Goal: Task Accomplishment & Management: Manage account settings

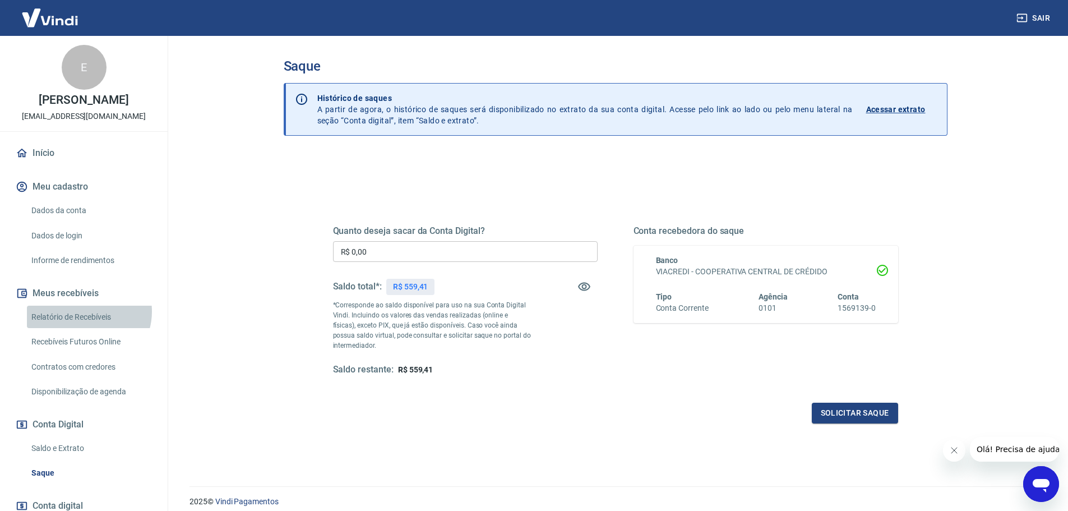
click at [88, 311] on link "Relatório de Recebíveis" at bounding box center [90, 317] width 127 height 23
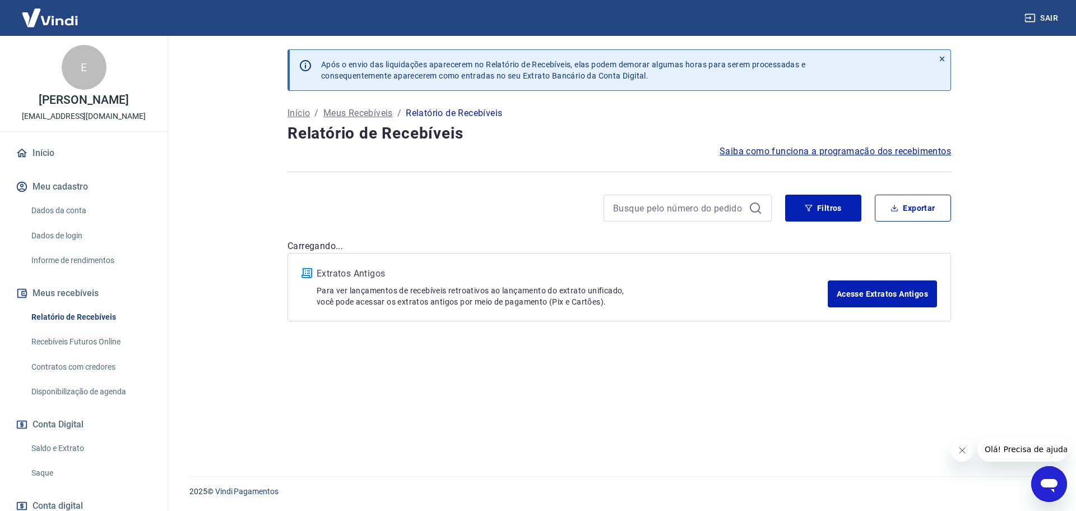
click at [863, 214] on div "Filtros Exportar" at bounding box center [868, 208] width 166 height 27
click at [859, 215] on div "Filtros Exportar" at bounding box center [868, 208] width 166 height 27
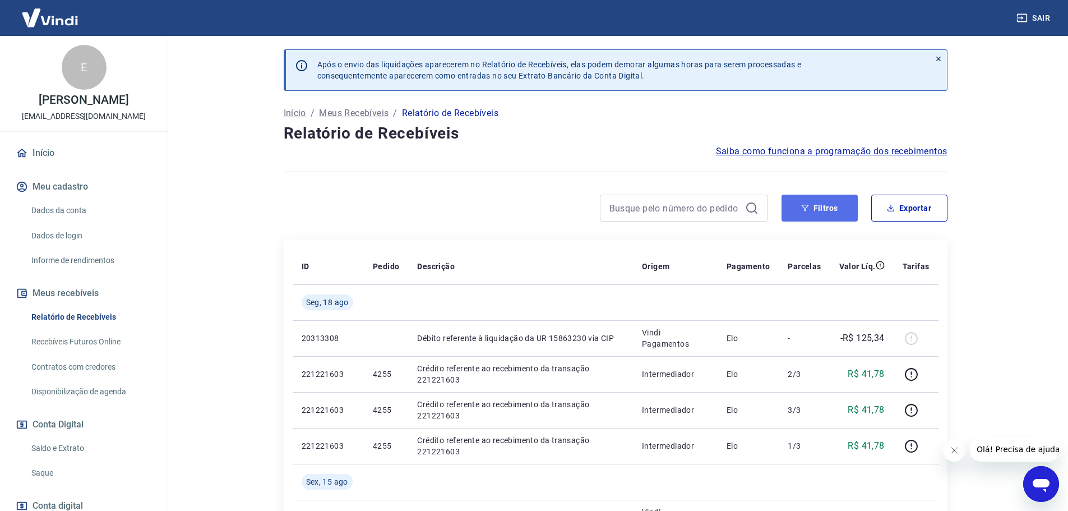
click at [816, 201] on button "Filtros" at bounding box center [819, 208] width 76 height 27
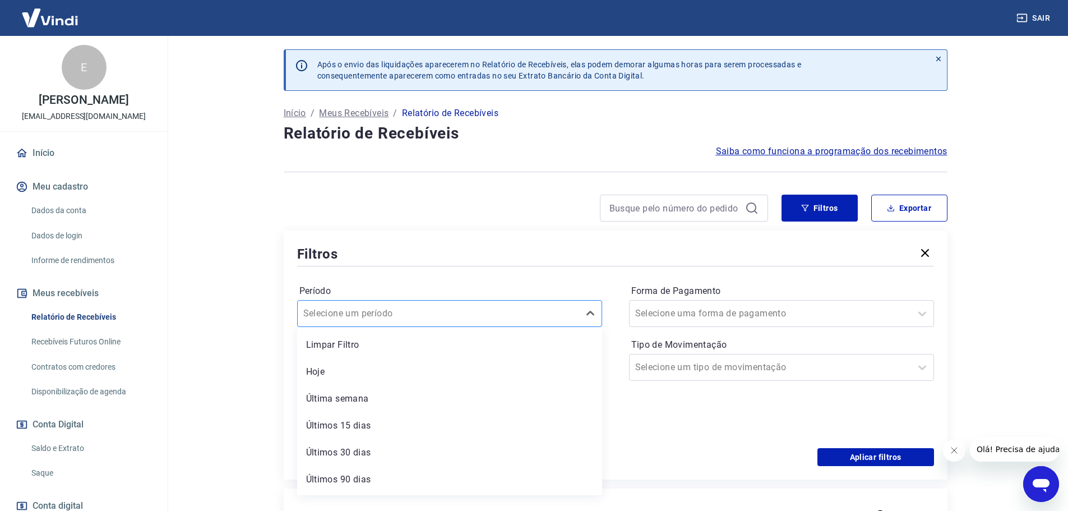
click at [475, 318] on div at bounding box center [438, 314] width 270 height 16
click at [477, 313] on div at bounding box center [438, 314] width 270 height 16
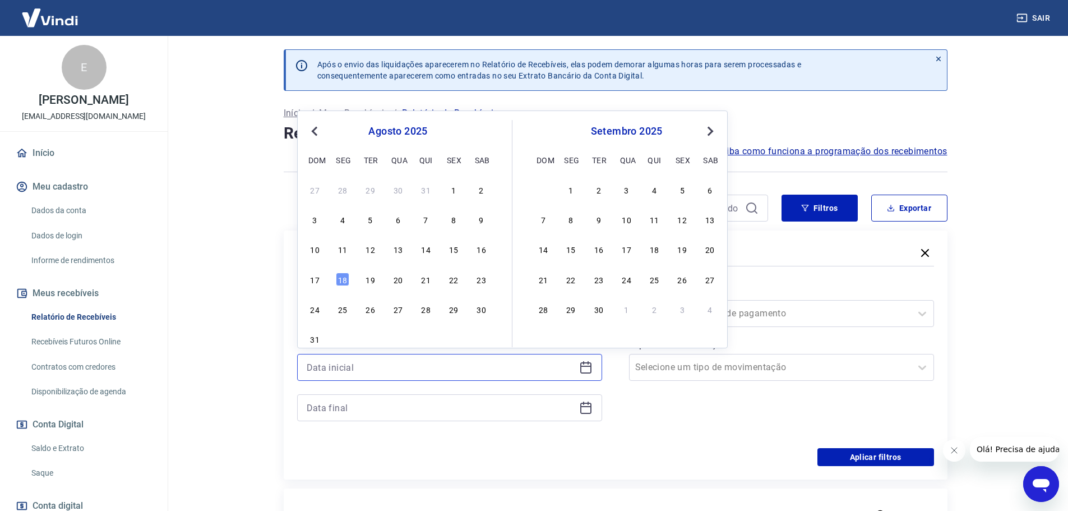
click at [452, 364] on input at bounding box center [441, 367] width 268 height 17
click at [323, 128] on div "agosto 2025" at bounding box center [398, 130] width 183 height 13
click at [316, 135] on span "Previous Month" at bounding box center [316, 130] width 0 height 13
click at [376, 192] on div "1" at bounding box center [370, 189] width 13 height 13
type input "[DATE]"
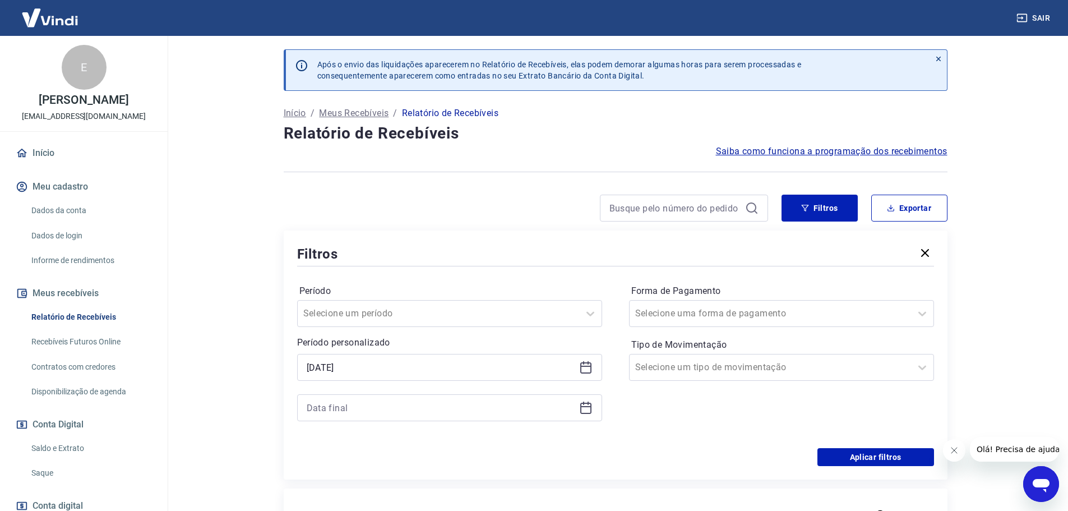
click at [585, 409] on icon at bounding box center [585, 407] width 13 height 13
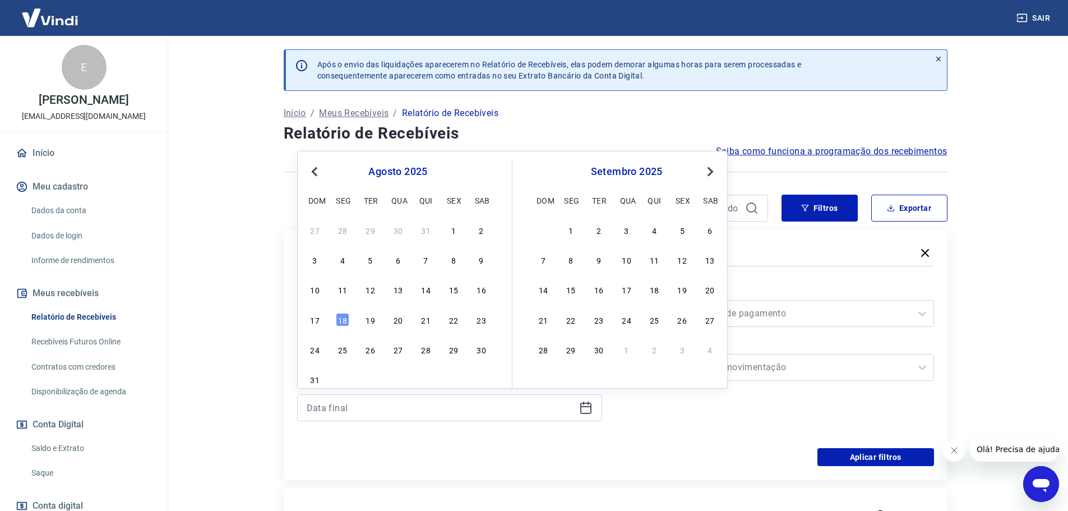
click at [312, 168] on button "Previous Month" at bounding box center [314, 171] width 13 height 13
drag, startPoint x: 422, startPoint y: 345, endPoint x: 427, endPoint y: 352, distance: 8.4
click at [422, 345] on div "31" at bounding box center [425, 349] width 13 height 13
click at [422, 345] on p "Período personalizado" at bounding box center [449, 342] width 305 height 13
type input "[DATE]"
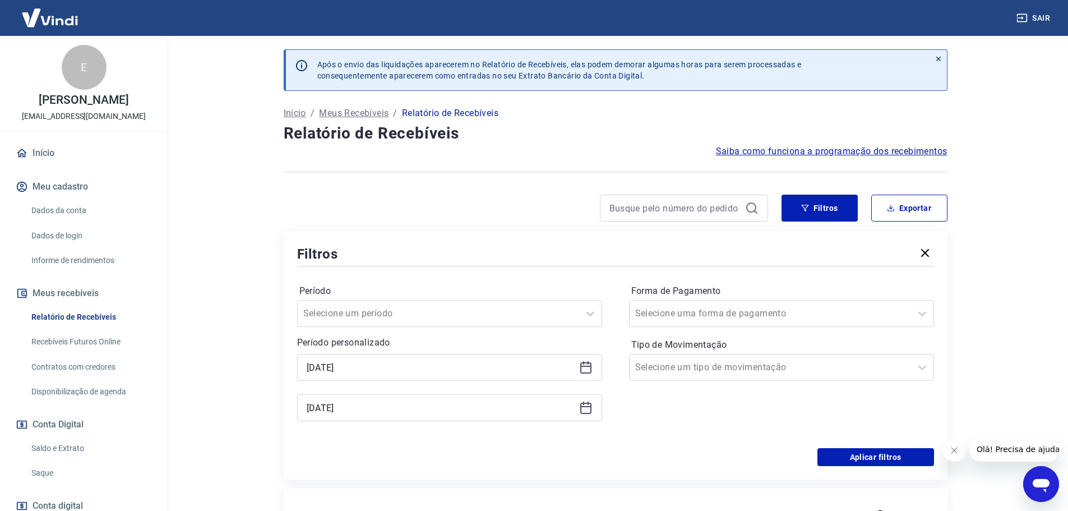
click at [427, 351] on div "Período personalizado Selected date: [DATE] [DATE] Selected date: [DATE] [DATE]" at bounding box center [449, 378] width 305 height 85
drag, startPoint x: 869, startPoint y: 456, endPoint x: 803, endPoint y: 177, distance: 286.9
click at [869, 455] on button "Aplicar filtros" at bounding box center [875, 457] width 117 height 18
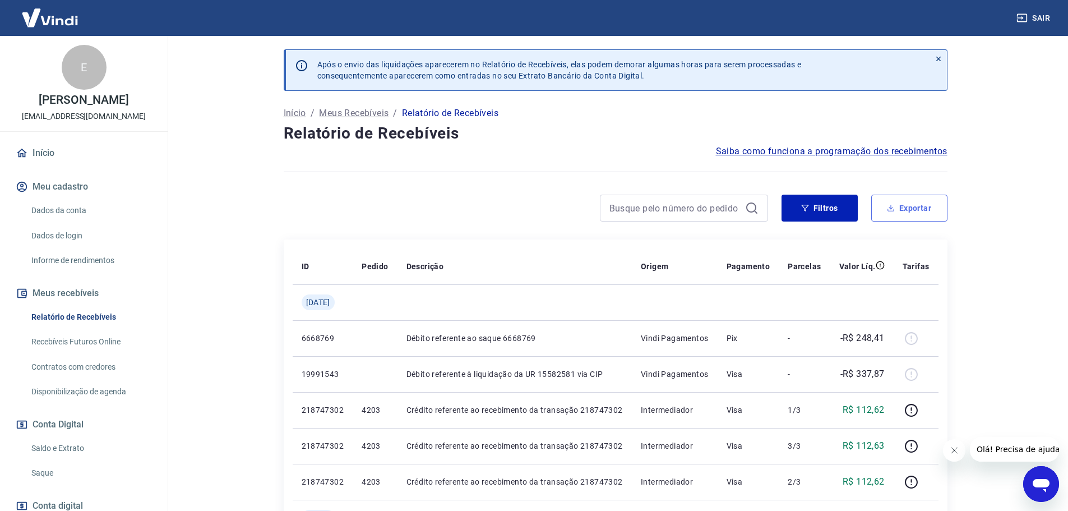
click at [910, 202] on button "Exportar" at bounding box center [909, 208] width 76 height 27
type input "[DATE]"
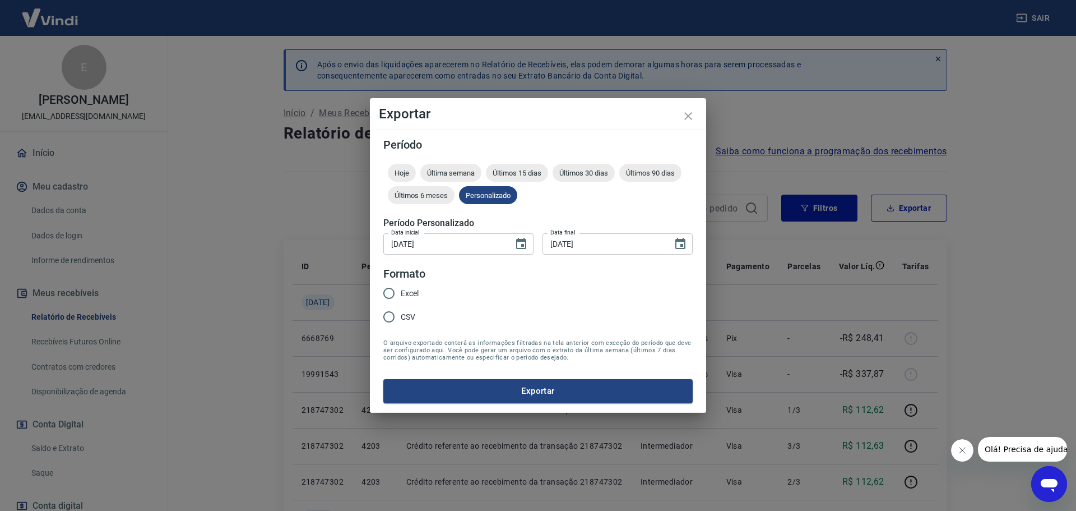
click at [392, 312] on input "CSV" at bounding box center [389, 317] width 24 height 24
radio input "true"
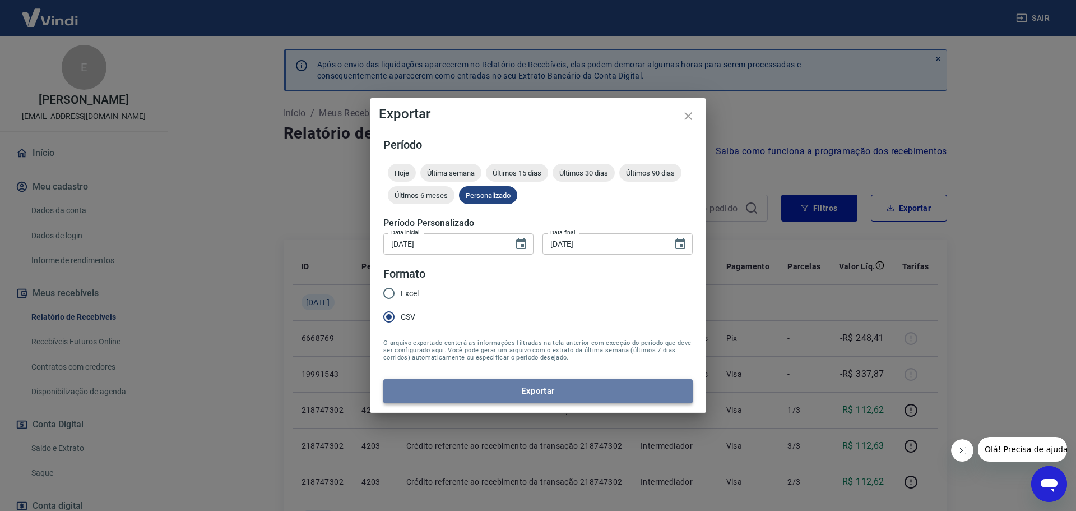
click at [562, 398] on button "Exportar" at bounding box center [537, 391] width 309 height 24
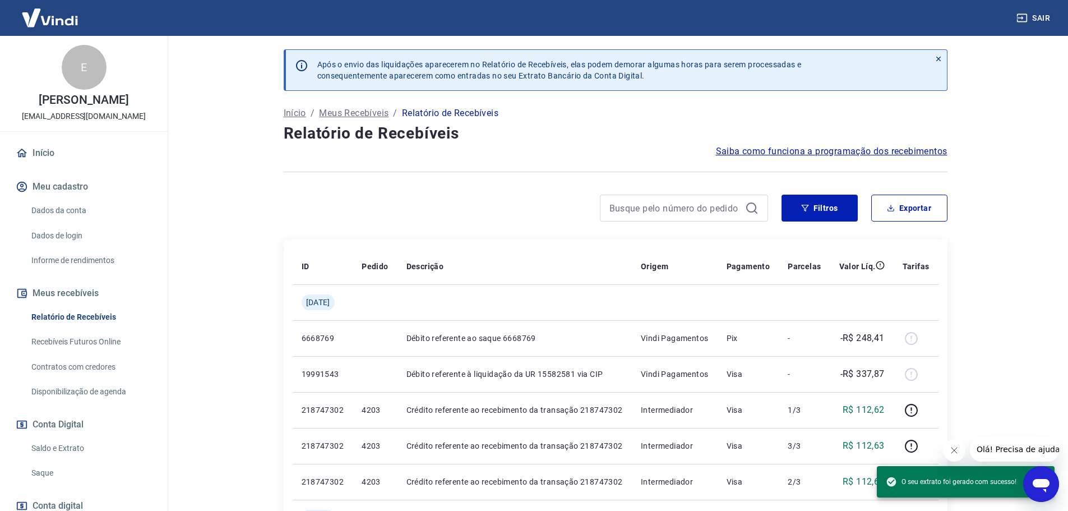
click at [89, 448] on link "Saldo e Extrato" at bounding box center [90, 448] width 127 height 23
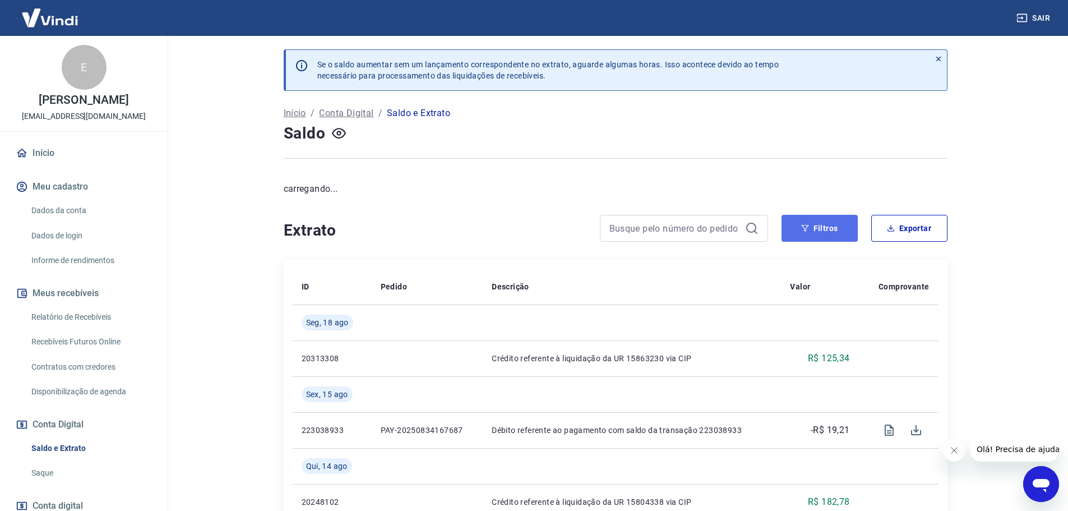
click at [815, 233] on button "Filtros" at bounding box center [819, 228] width 76 height 27
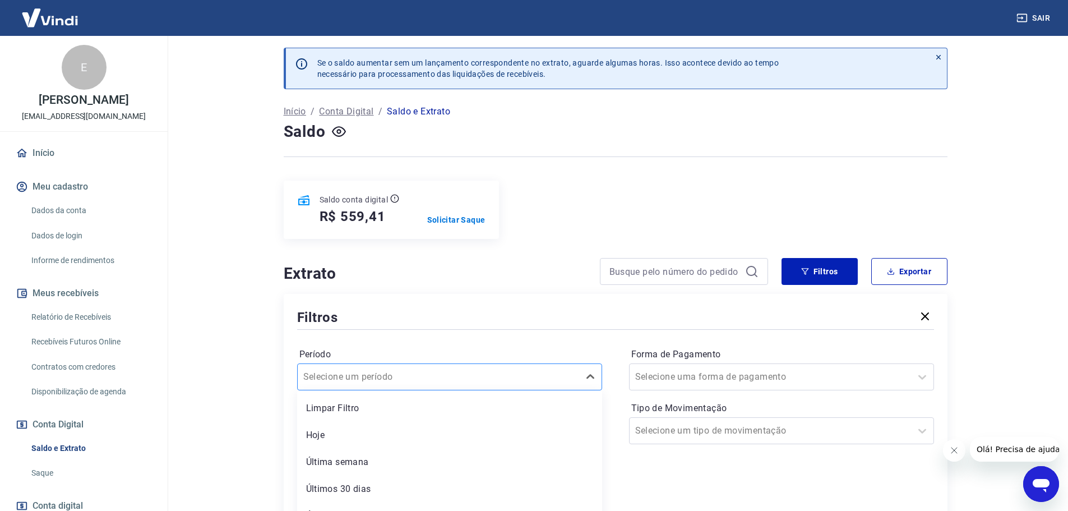
click at [434, 334] on div "Período option Limpar Filtro focused, 1 of 6. 6 results available. Use Up and D…" at bounding box center [615, 421] width 637 height 179
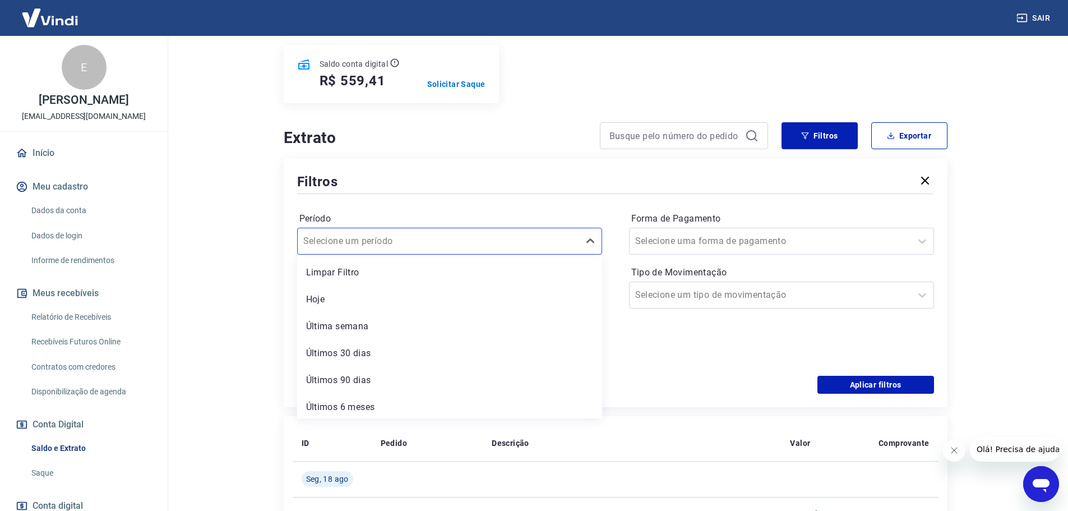
scroll to position [283, 0]
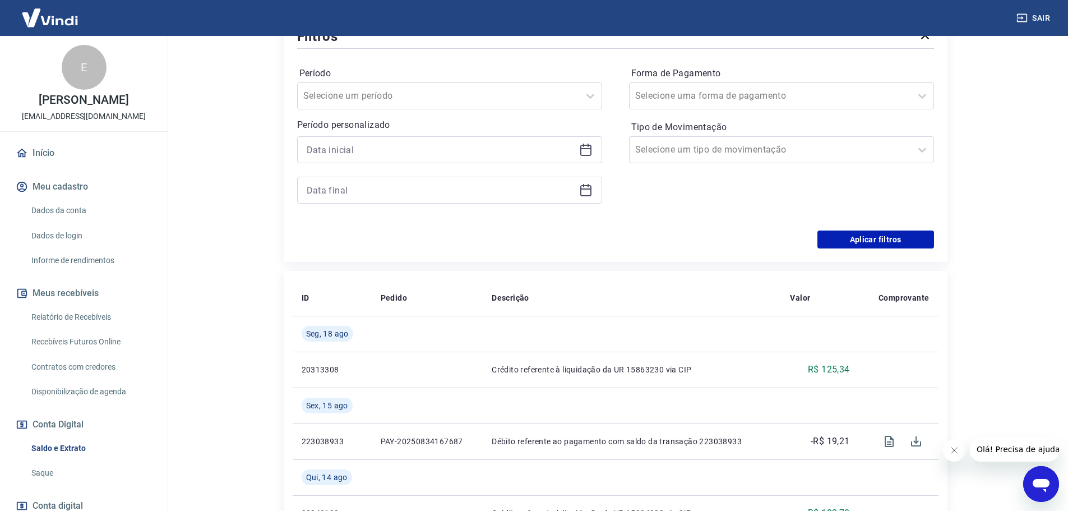
click at [586, 153] on icon at bounding box center [585, 149] width 13 height 13
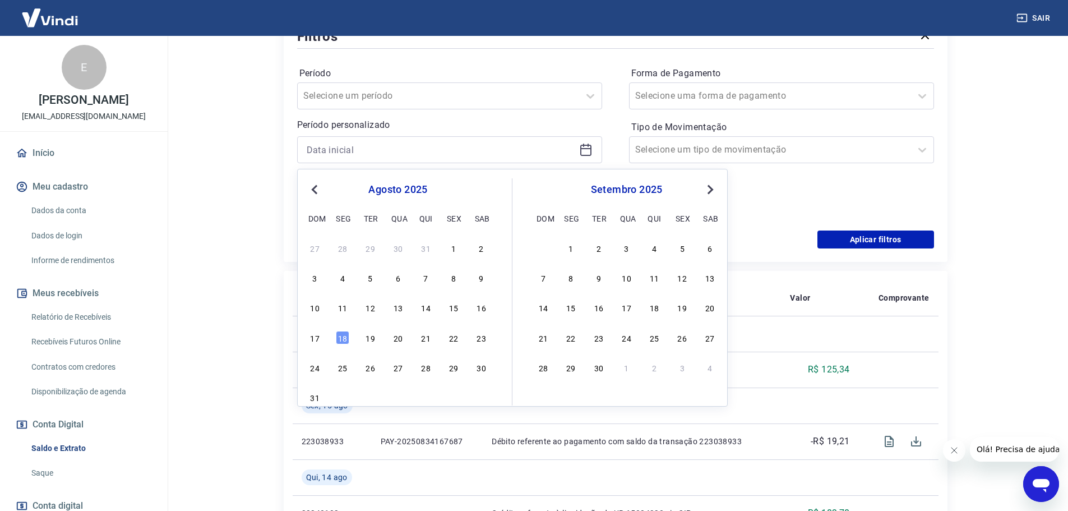
click at [320, 193] on button "Previous Month" at bounding box center [314, 189] width 13 height 13
click at [373, 249] on div "1" at bounding box center [370, 247] width 13 height 13
type input "[DATE]"
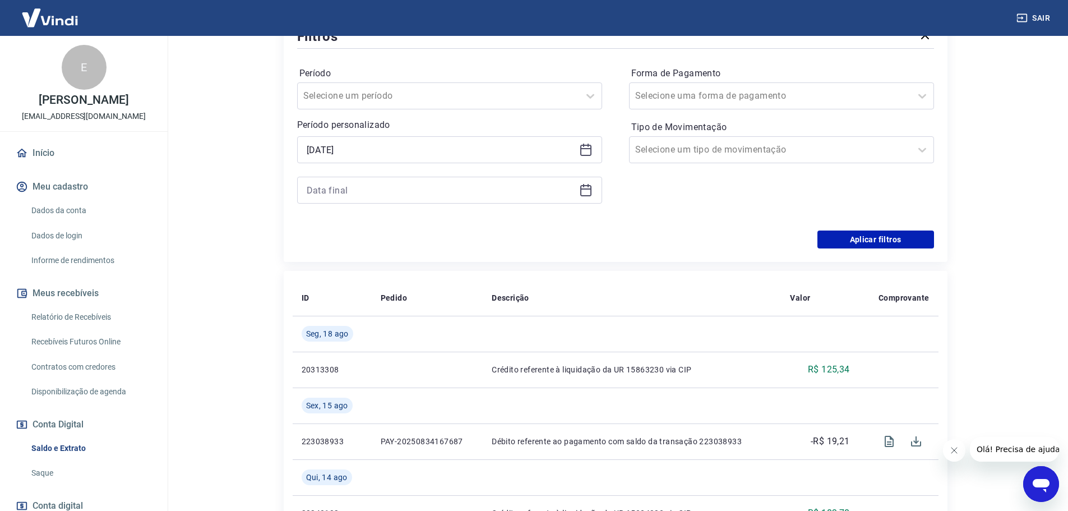
click at [582, 194] on icon at bounding box center [585, 189] width 13 height 13
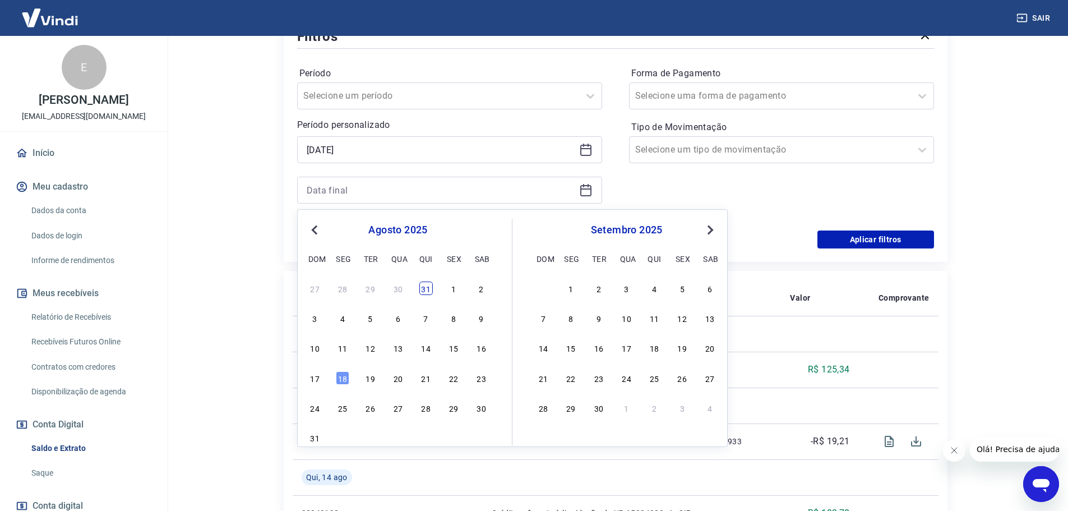
click at [419, 288] on div "31" at bounding box center [425, 287] width 13 height 13
type input "[DATE]"
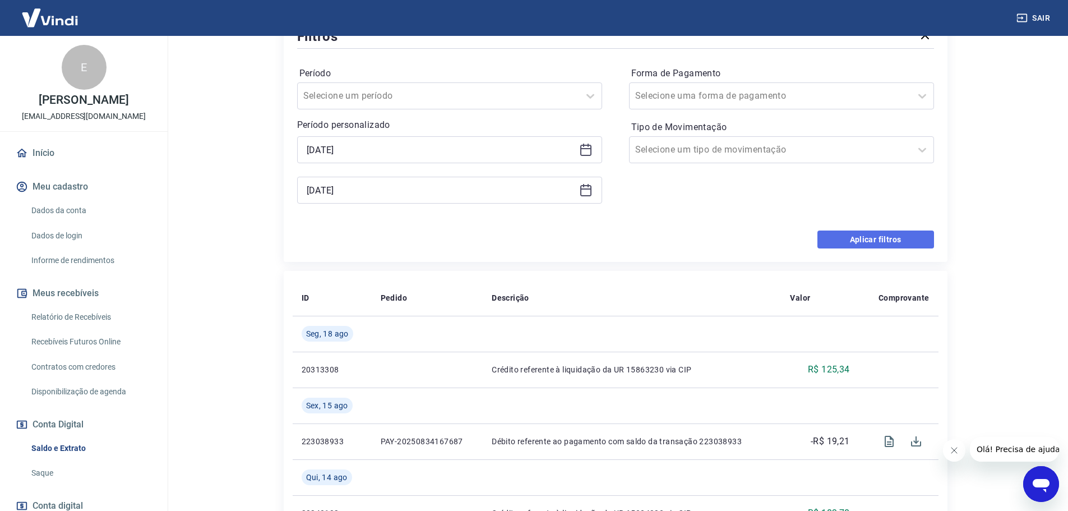
click at [866, 241] on button "Aplicar filtros" at bounding box center [875, 239] width 117 height 18
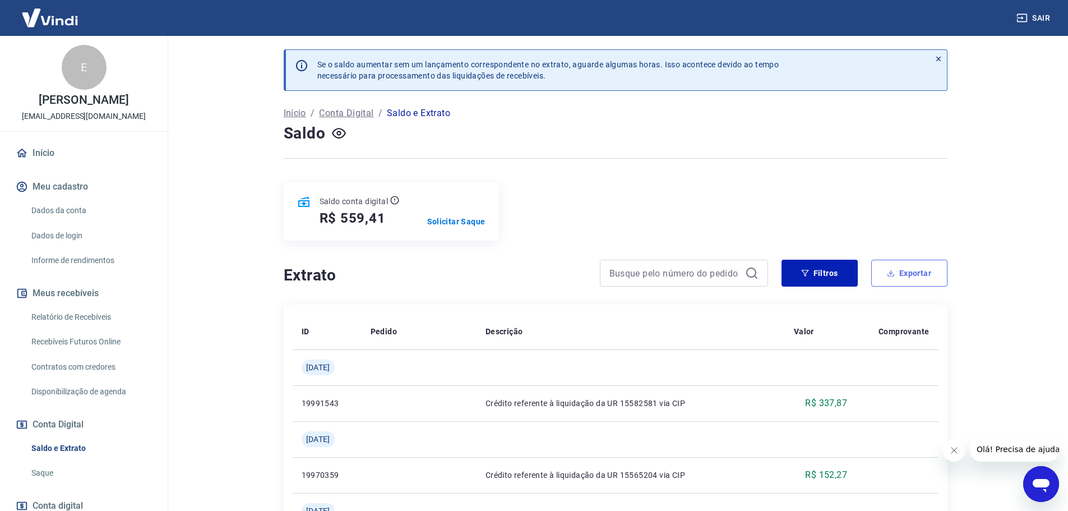
click at [913, 279] on button "Exportar" at bounding box center [909, 273] width 76 height 27
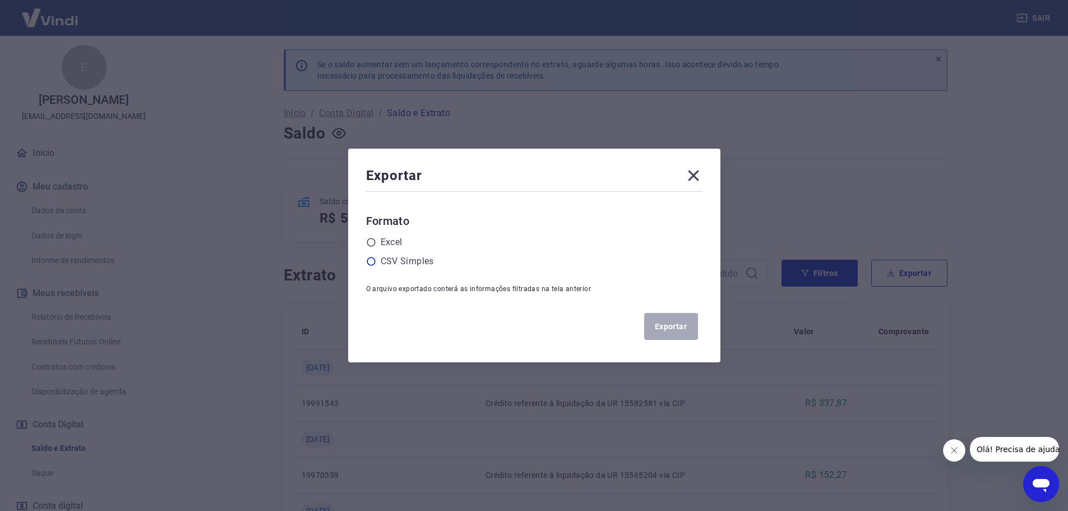
click at [390, 263] on label "CSV Simples" at bounding box center [407, 261] width 53 height 13
click at [0, 0] on input "radio" at bounding box center [0, 0] width 0 height 0
click at [689, 334] on button "Exportar" at bounding box center [671, 326] width 54 height 27
